Goal: Task Accomplishment & Management: Complete application form

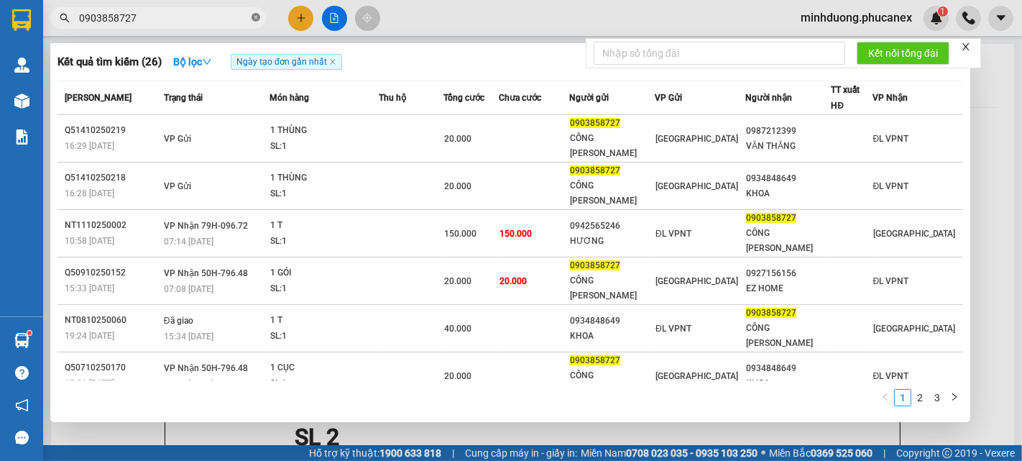
scroll to position [80, 0]
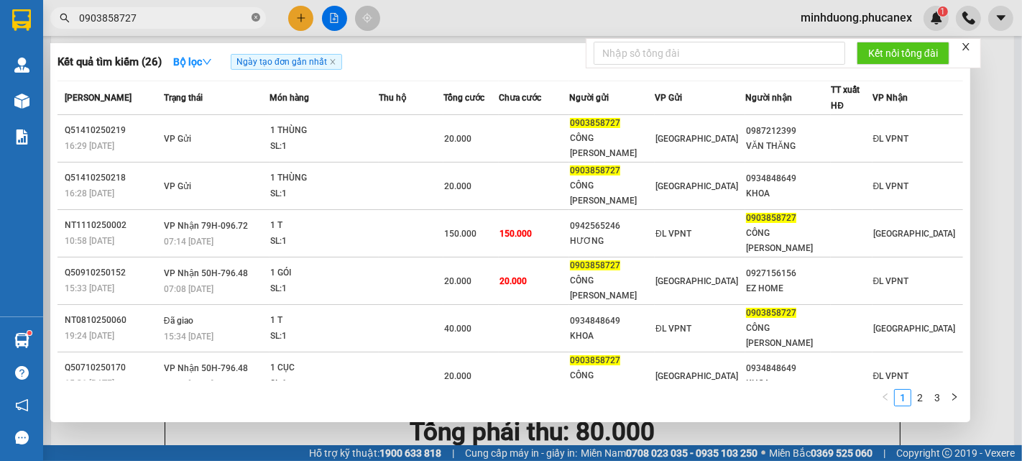
click at [254, 14] on icon "close-circle" at bounding box center [255, 17] width 9 height 9
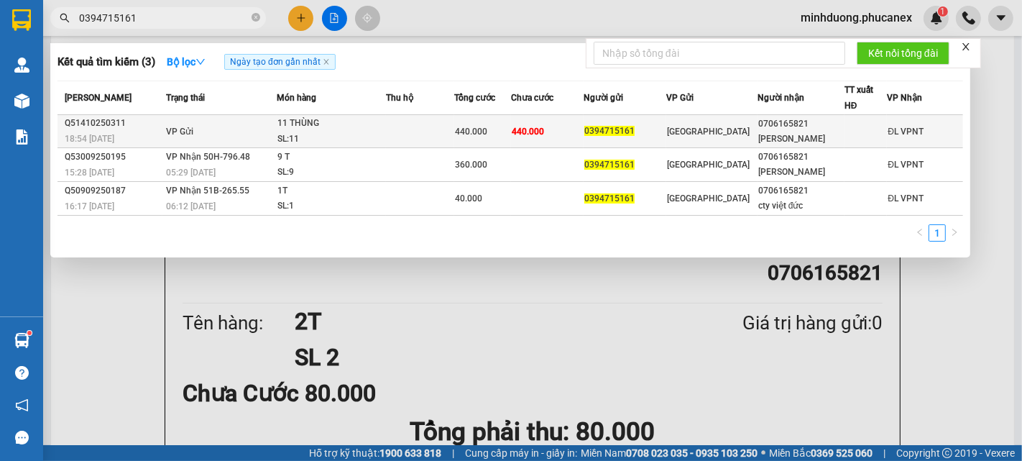
type input "0394715161"
click at [489, 137] on div "440.000" at bounding box center [482, 132] width 55 height 16
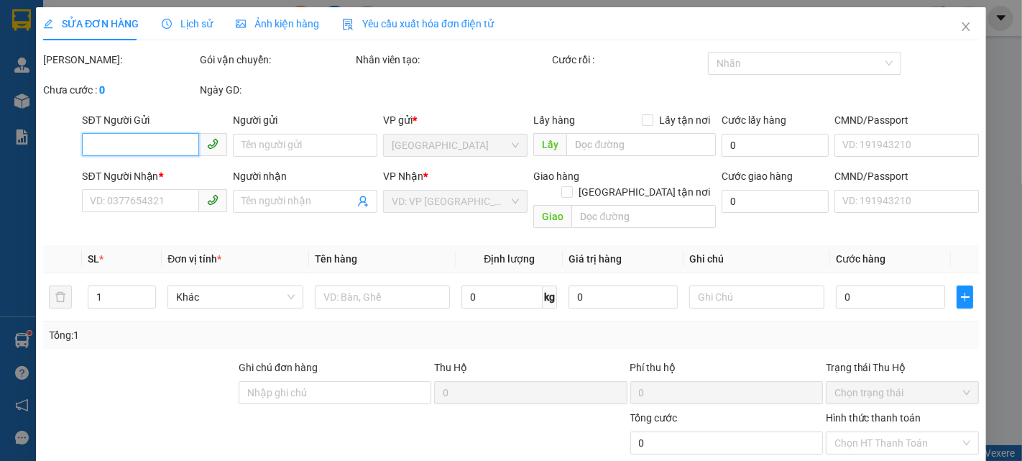
type input "0394715161"
type input "0706165821"
type input "[PERSON_NAME]"
type input "440.000"
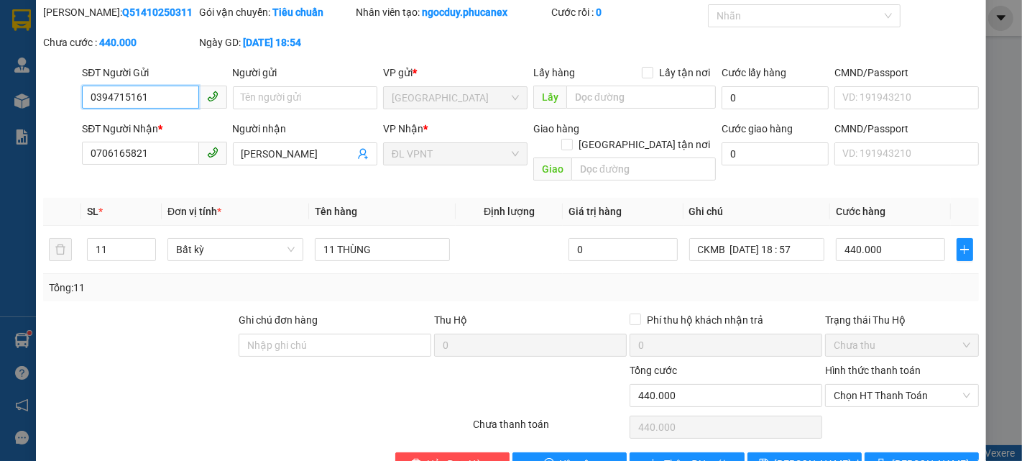
scroll to position [74, 0]
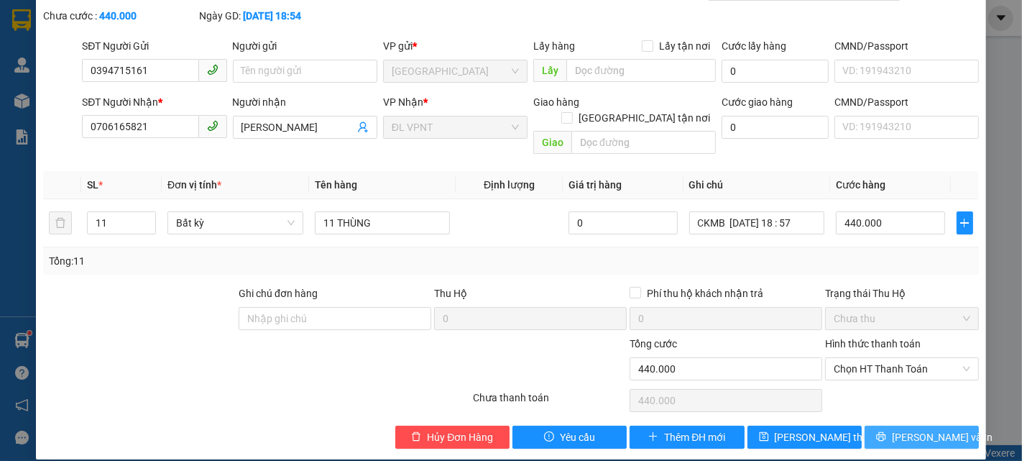
click at [912, 429] on span "[PERSON_NAME] và In" at bounding box center [942, 437] width 101 height 16
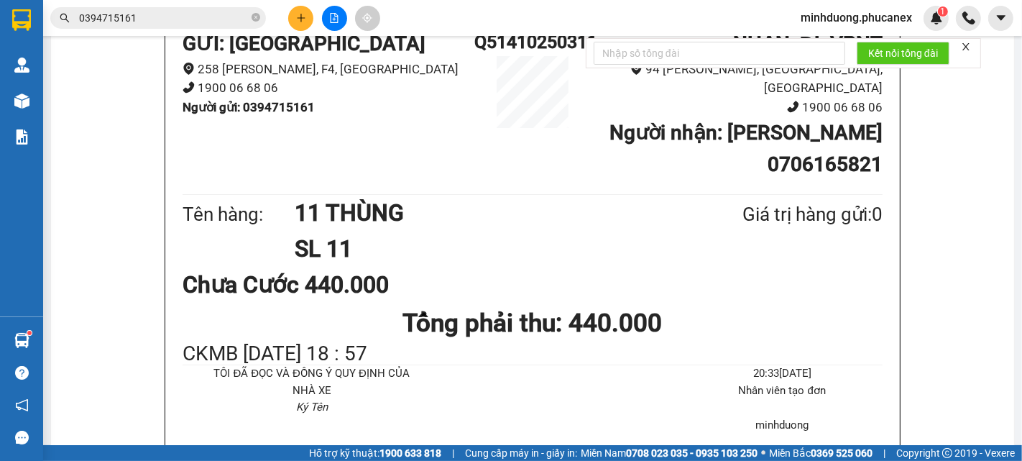
scroll to position [80, 0]
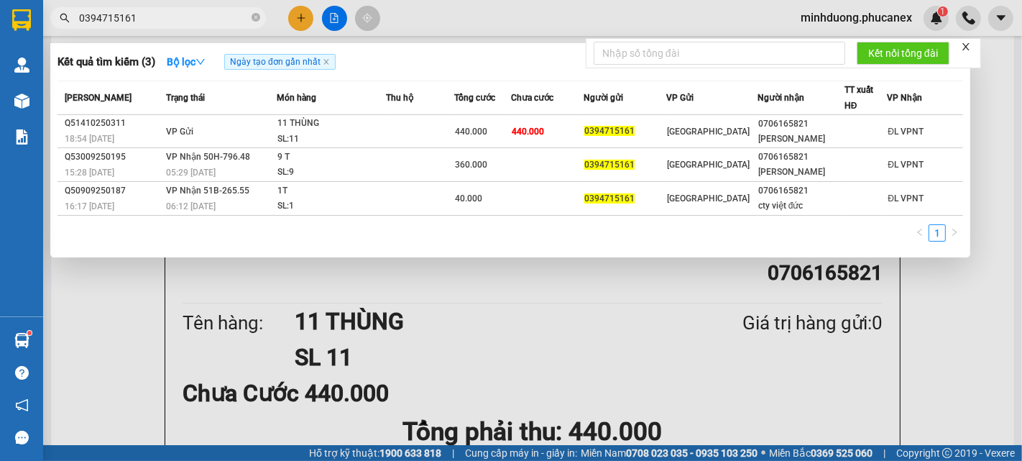
click at [194, 26] on span "0394715161" at bounding box center [158, 18] width 216 height 22
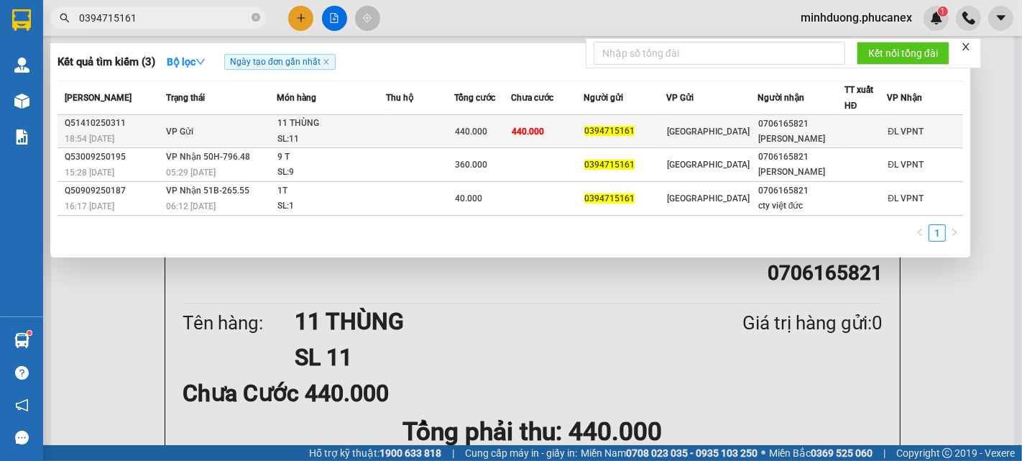
click at [553, 123] on td "440.000" at bounding box center [547, 131] width 73 height 33
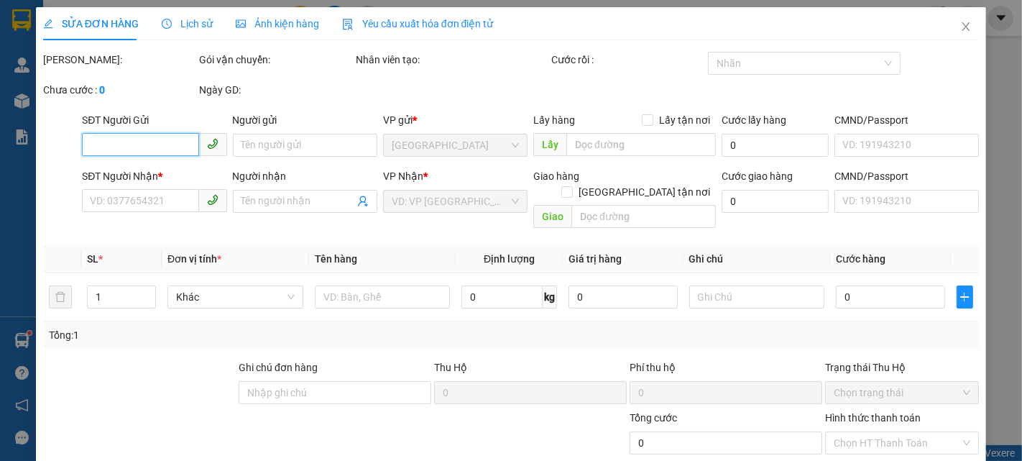
type input "0394715161"
type input "0706165821"
type input "[PERSON_NAME]"
type input "440.000"
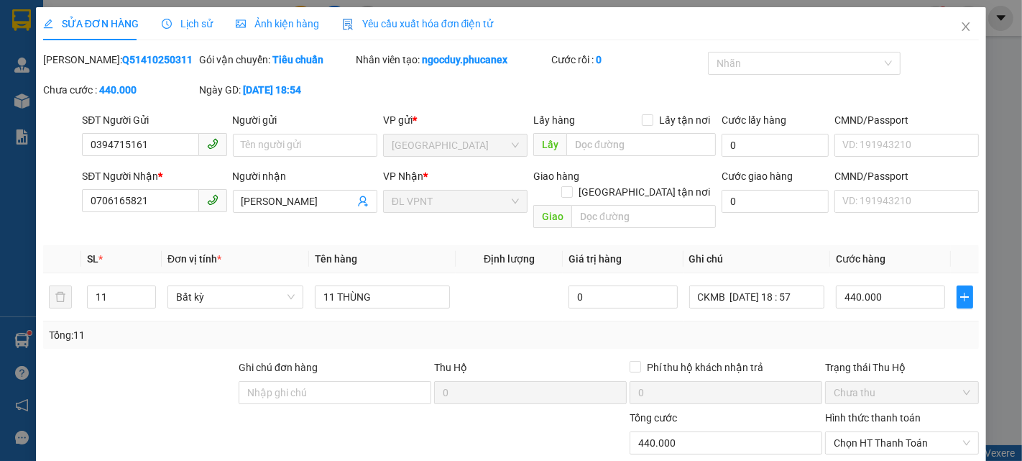
click at [180, 27] on span "Lịch sử" at bounding box center [187, 23] width 51 height 11
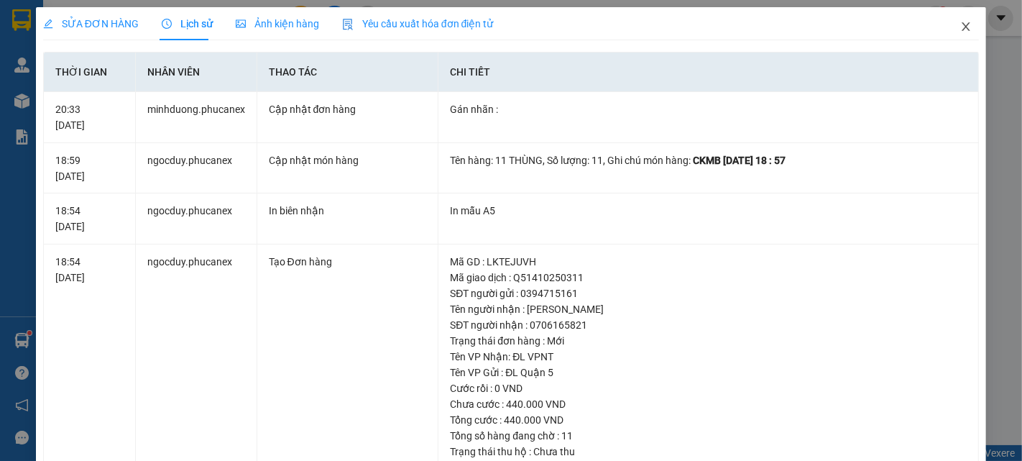
click at [960, 29] on icon "close" at bounding box center [965, 26] width 11 height 11
